Goal: Transaction & Acquisition: Obtain resource

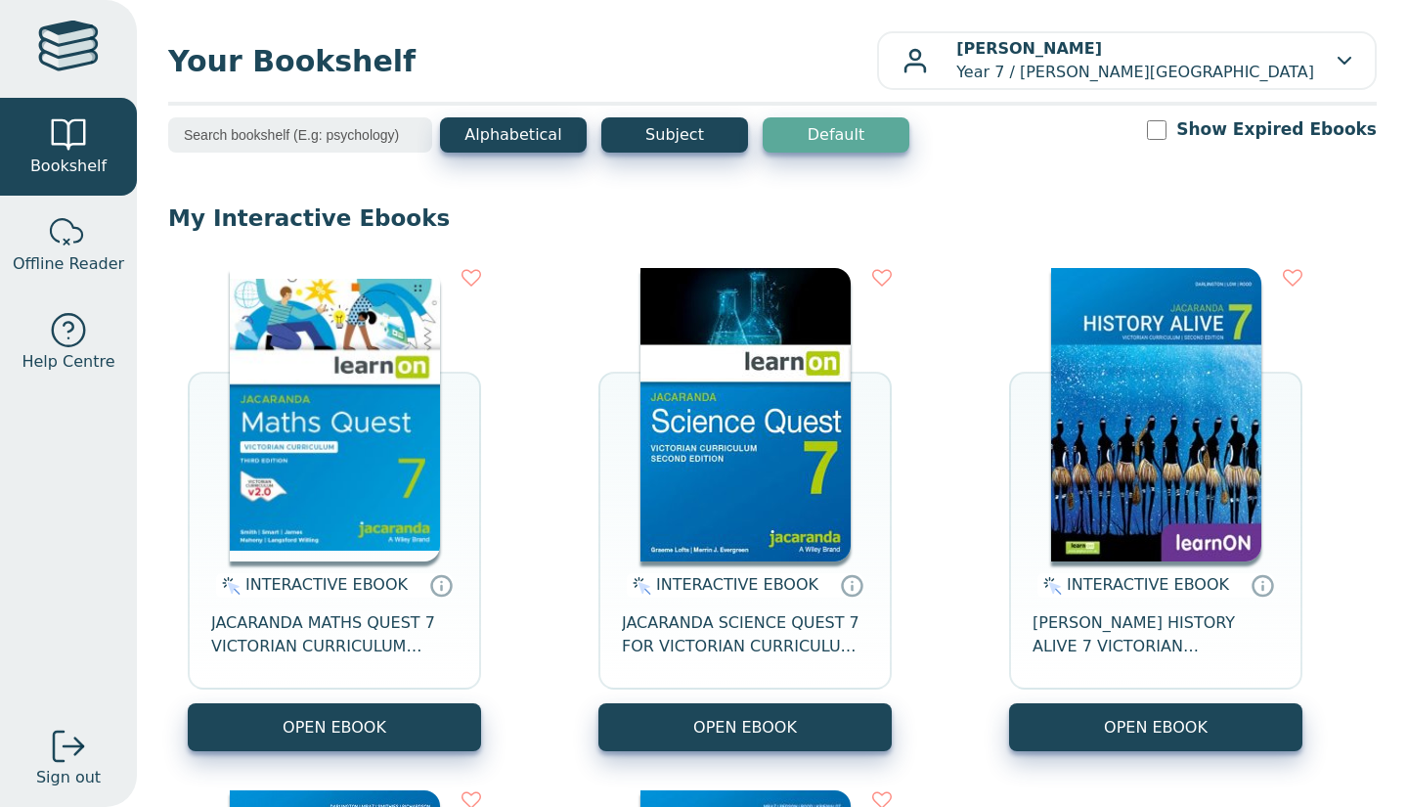
click at [621, 377] on div "INTERACTIVE EBOOK JACARANDA SCIENCE QUEST 7 FOR VICTORIAN CURRICULUM LEARNON 2E…" at bounding box center [745, 509] width 293 height 483
click at [363, 631] on span "JACARANDA MATHS QUEST 7 VICTORIAN CURRICULUM LEARNON EBOOK 3E" at bounding box center [334, 634] width 246 height 47
click at [363, 632] on span "JACARANDA MATHS QUEST 7 VICTORIAN CURRICULUM LEARNON EBOOK 3E" at bounding box center [334, 634] width 246 height 47
